Goal: Navigation & Orientation: Find specific page/section

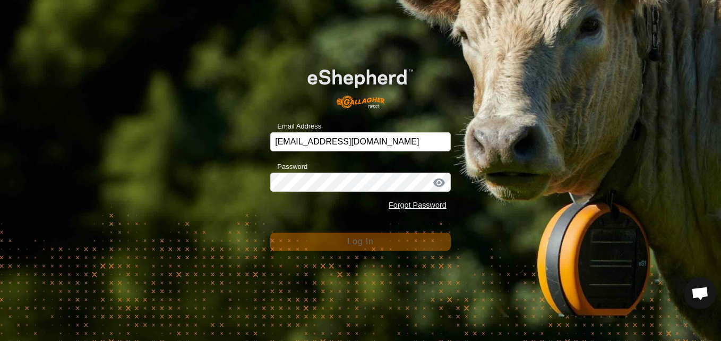
scroll to position [604, 0]
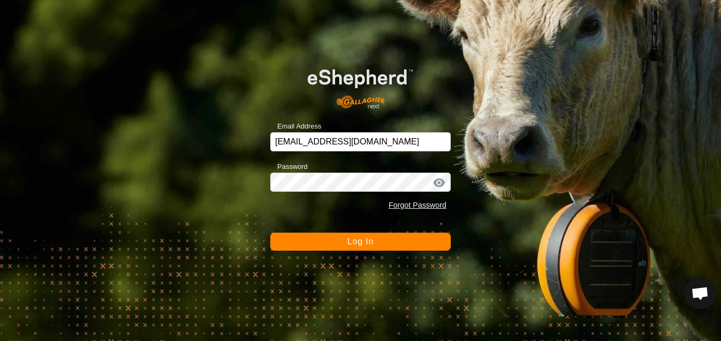
click at [440, 182] on div at bounding box center [439, 182] width 16 height 11
click at [403, 243] on button "Log In" at bounding box center [360, 241] width 180 height 18
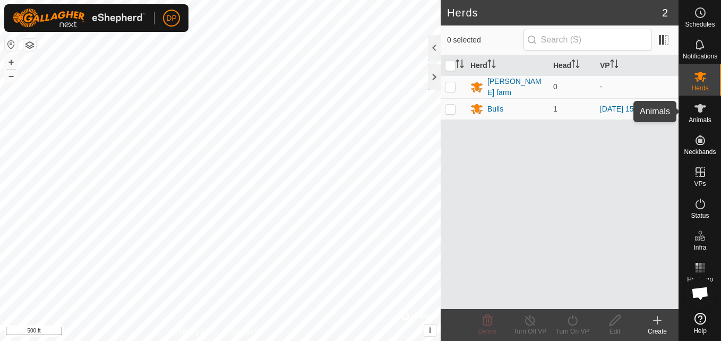
click at [699, 106] on icon at bounding box center [700, 108] width 12 height 8
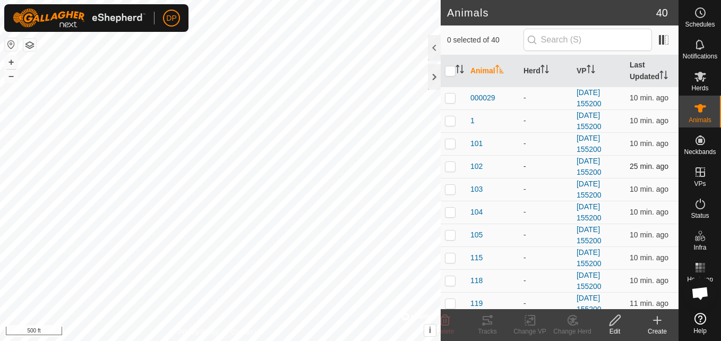
click at [452, 166] on p-checkbox at bounding box center [450, 166] width 11 height 8
checkbox input "true"
click at [486, 324] on icon at bounding box center [487, 320] width 10 height 8
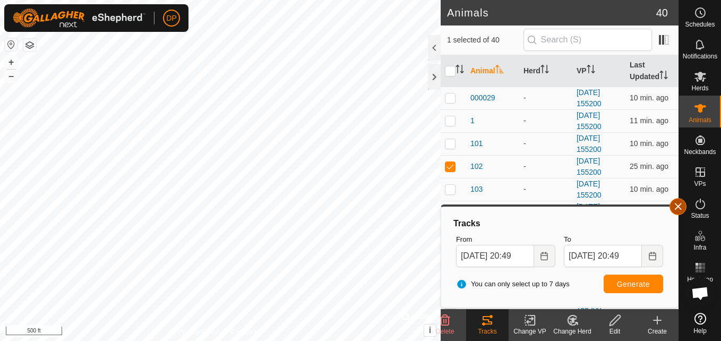
click at [674, 205] on button "button" at bounding box center [677, 206] width 17 height 17
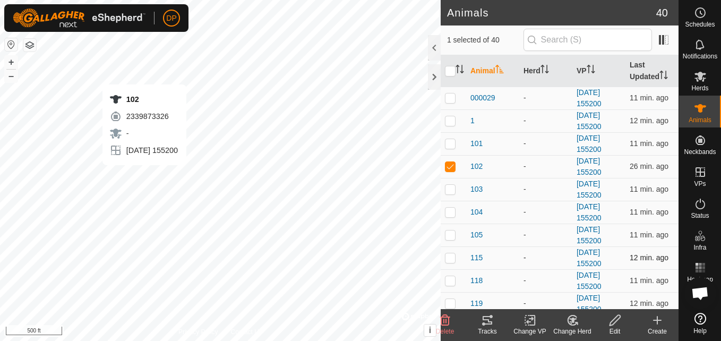
checkbox input "false"
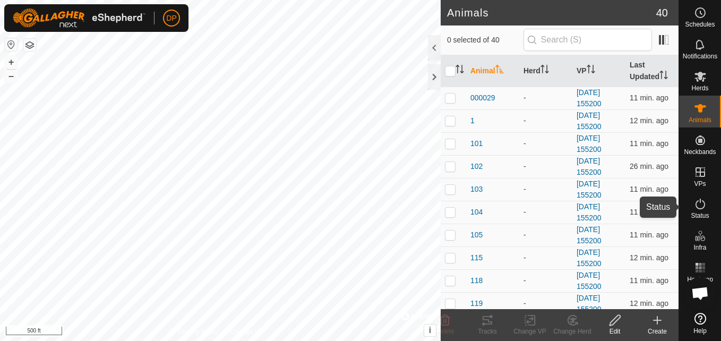
click at [698, 204] on icon at bounding box center [699, 203] width 13 height 13
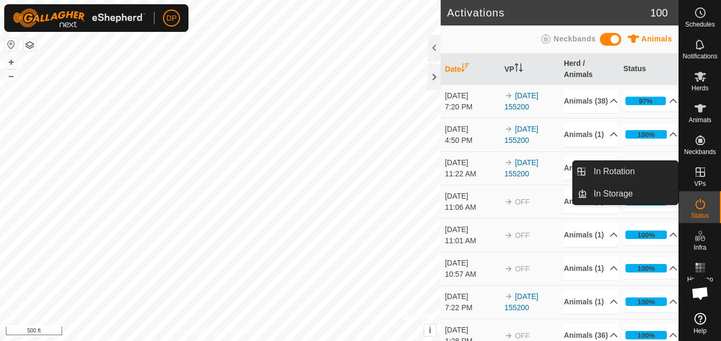
click at [700, 173] on icon at bounding box center [699, 172] width 13 height 13
click at [644, 169] on link "In Rotation" at bounding box center [632, 171] width 91 height 21
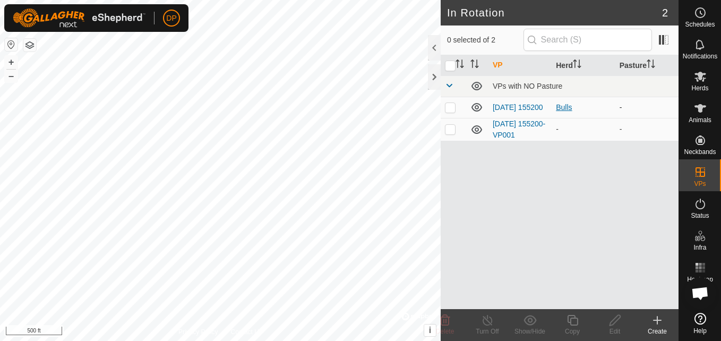
click at [577, 108] on div "Bulls" at bounding box center [583, 107] width 55 height 11
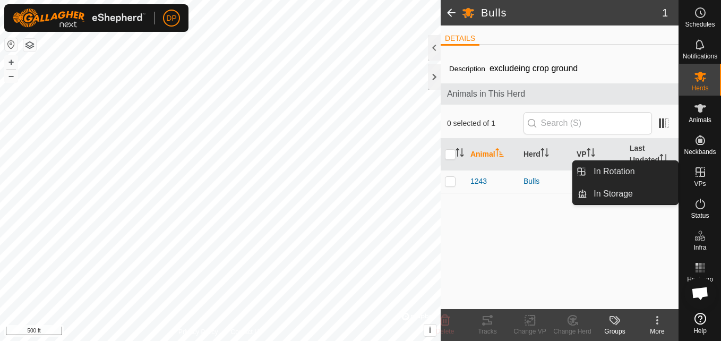
click at [696, 171] on icon at bounding box center [700, 172] width 10 height 10
click at [666, 191] on link "In Storage" at bounding box center [632, 193] width 91 height 21
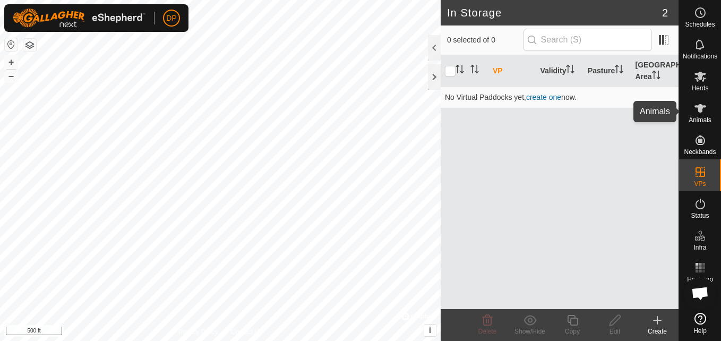
click at [695, 103] on icon at bounding box center [699, 108] width 13 height 13
